Goal: Task Accomplishment & Management: Use online tool/utility

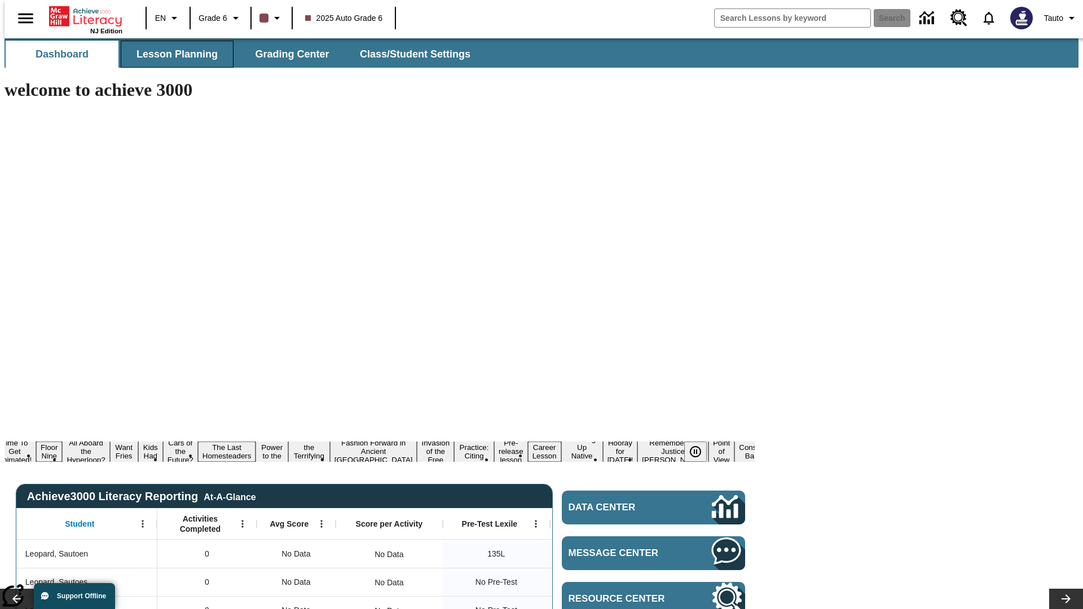
click at [173, 54] on span "Lesson Planning" at bounding box center [177, 54] width 81 height 13
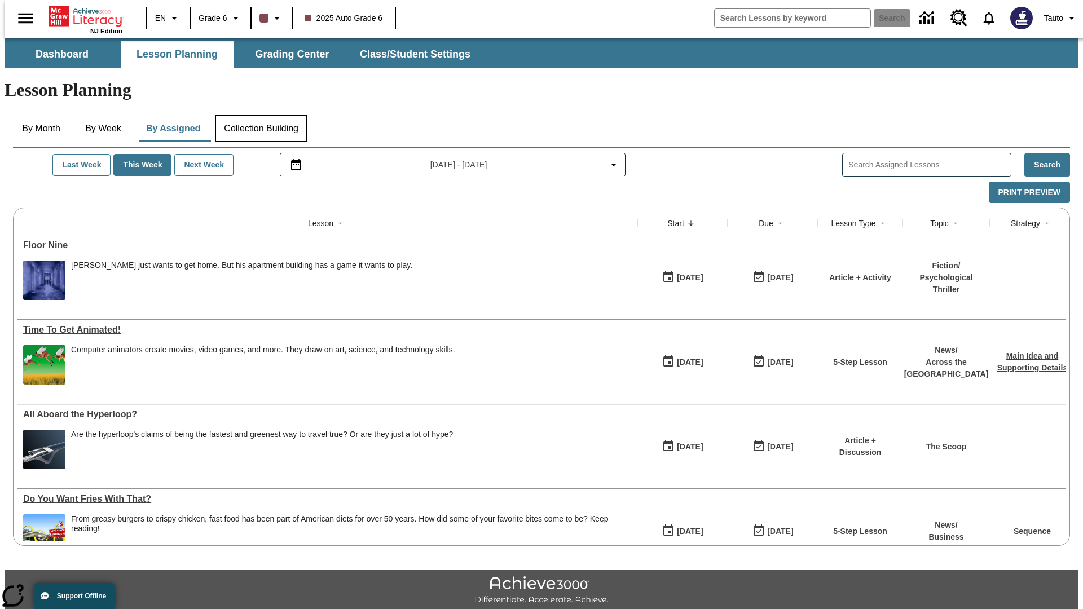
click at [261, 115] on button "Collection Building" at bounding box center [261, 128] width 93 height 27
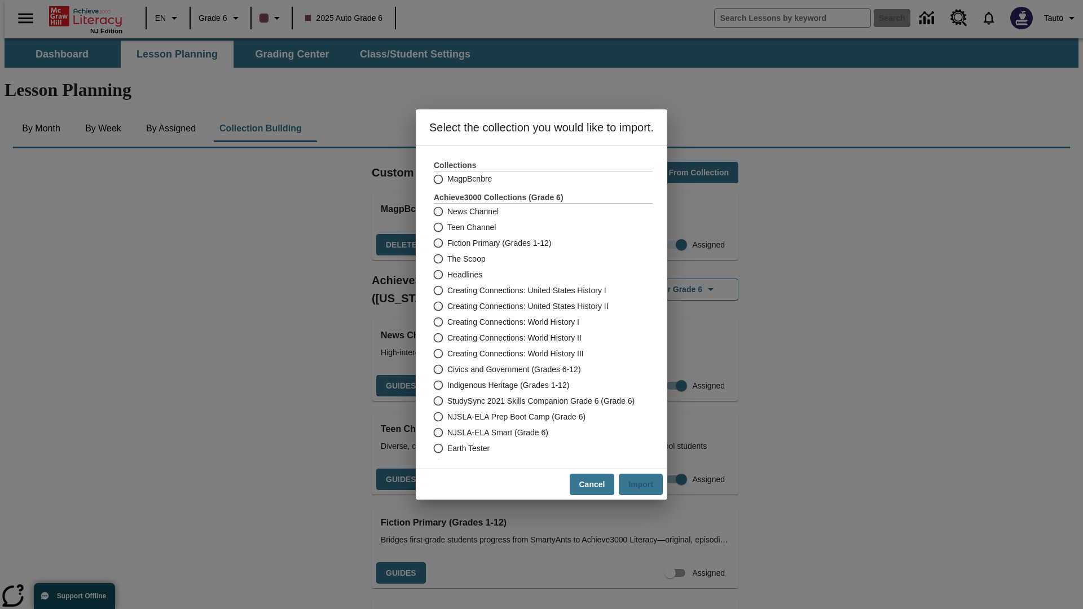
click at [535, 275] on label "Headlines" at bounding box center [536, 275] width 216 height 16
click at [447, 275] on input "Headlines" at bounding box center [438, 275] width 20 height 16
radio input "true"
click at [646, 485] on button "Import" at bounding box center [641, 485] width 44 height 22
